Goal: Use online tool/utility: Utilize a website feature to perform a specific function

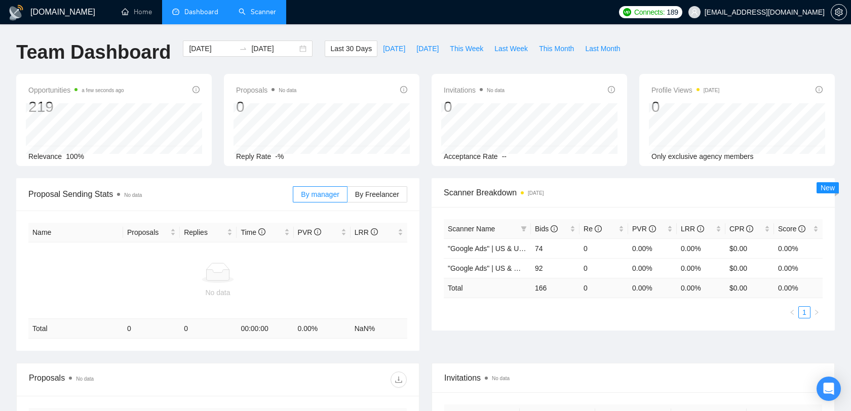
click at [270, 16] on link "Scanner" at bounding box center [257, 12] width 37 height 9
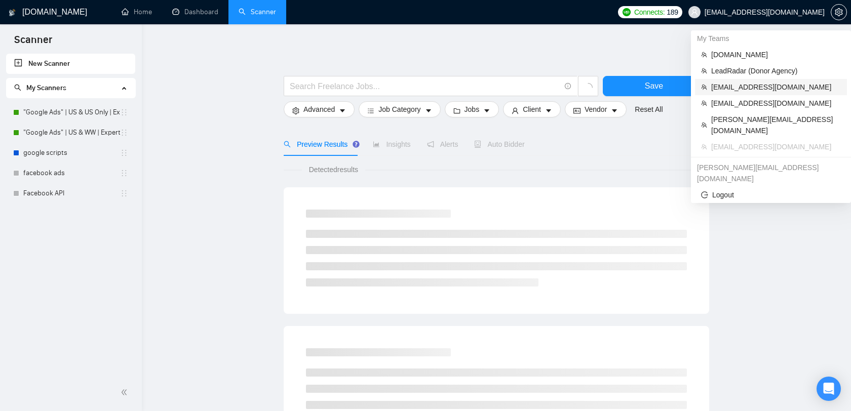
click at [754, 85] on span "[EMAIL_ADDRESS][DOMAIN_NAME]" at bounding box center [776, 87] width 130 height 11
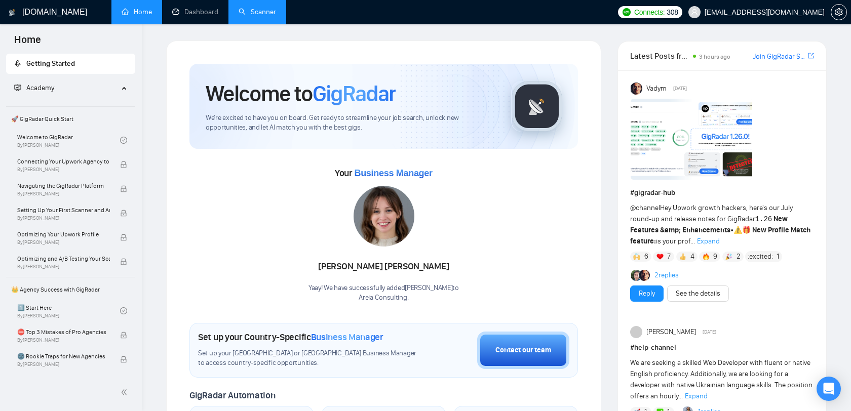
click at [261, 10] on link "Scanner" at bounding box center [257, 12] width 37 height 9
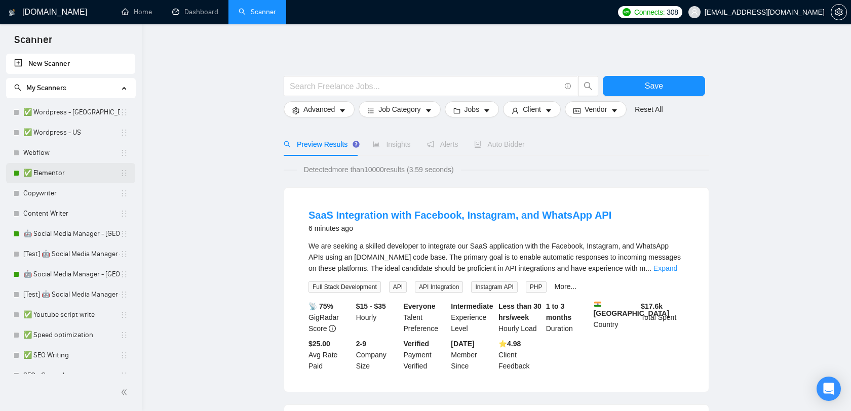
click at [61, 172] on link "✅ Elementor" at bounding box center [71, 173] width 97 height 20
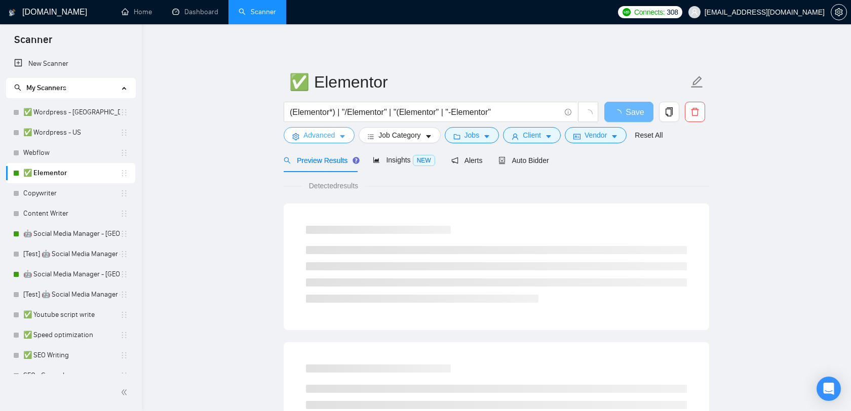
click at [340, 140] on icon "caret-down" at bounding box center [342, 136] width 7 height 7
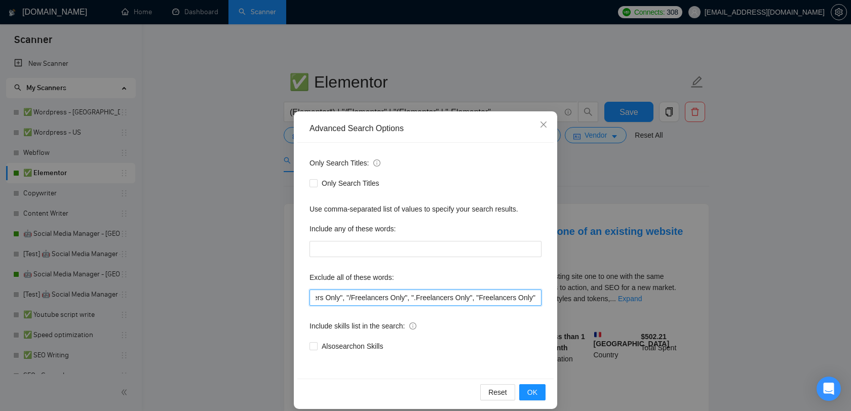
scroll to position [0, 2932]
drag, startPoint x: 469, startPoint y: 300, endPoint x: 577, endPoint y: 300, distance: 107.9
click at [577, 300] on div "Advanced Search Options Only Search Titles: Only Search Titles Use comma-separa…" at bounding box center [425, 205] width 851 height 411
click at [546, 125] on icon "close" at bounding box center [543, 125] width 8 height 8
